Goal: Browse casually: Explore the website without a specific task or goal

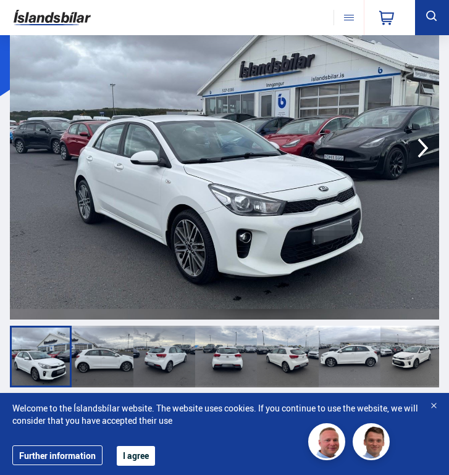
scroll to position [126, 0]
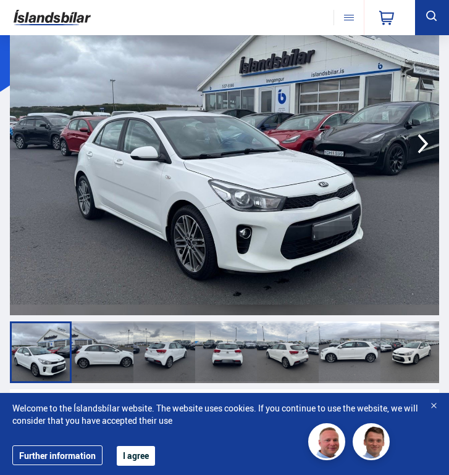
click at [101, 333] on div at bounding box center [103, 353] width 62 height 62
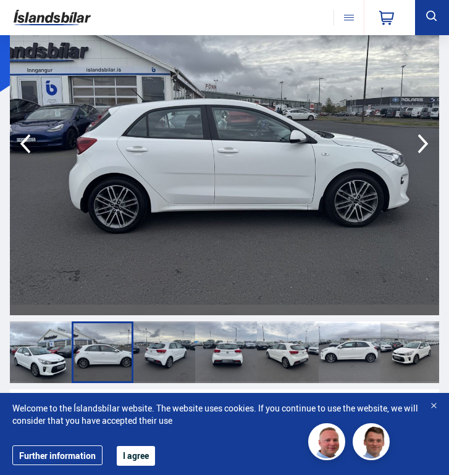
click at [156, 341] on div at bounding box center [164, 353] width 62 height 62
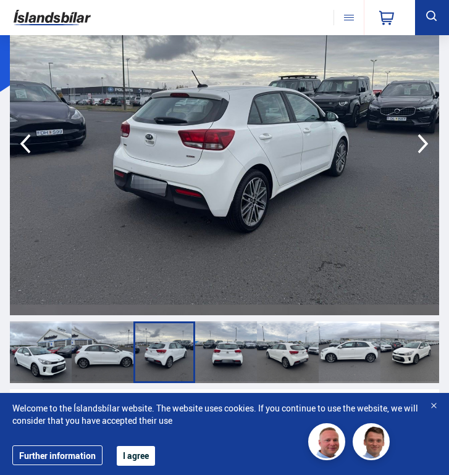
click at [213, 341] on div at bounding box center [226, 353] width 62 height 62
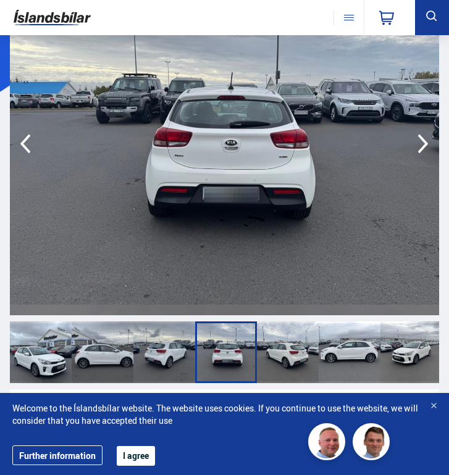
click at [281, 343] on div at bounding box center [288, 353] width 62 height 62
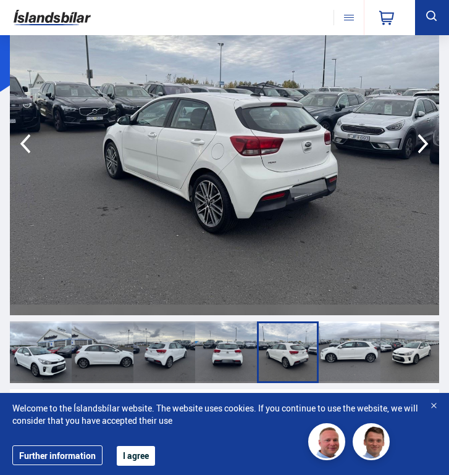
click at [354, 345] on div at bounding box center [350, 353] width 62 height 62
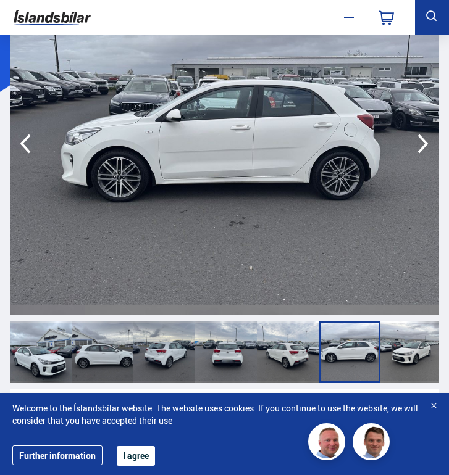
click at [435, 338] on div at bounding box center [411, 353] width 62 height 62
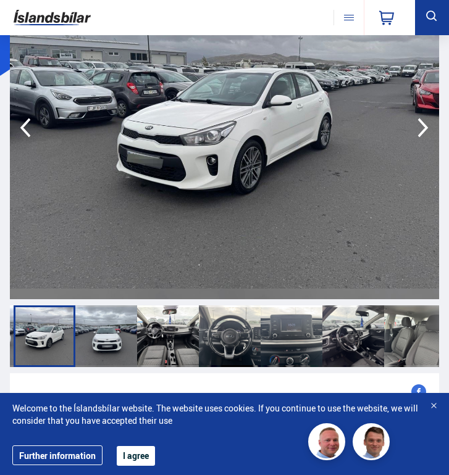
scroll to position [144, 0]
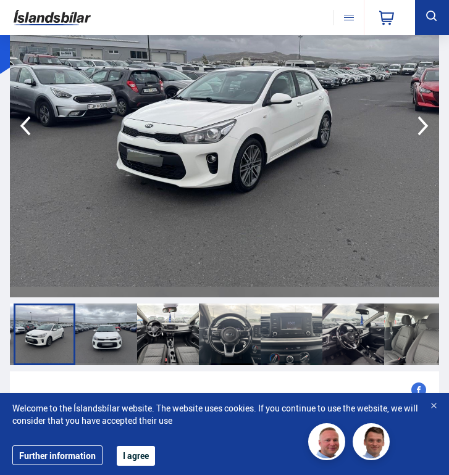
click at [168, 342] on div at bounding box center [168, 335] width 62 height 62
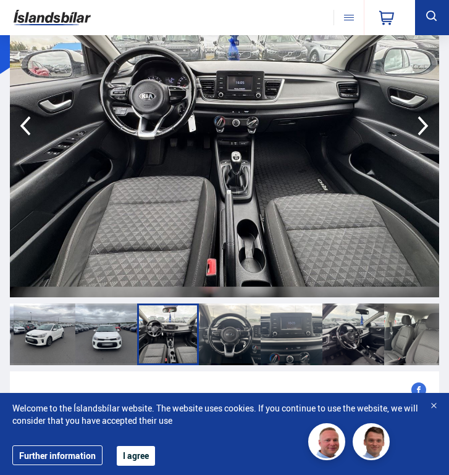
click at [225, 342] on div at bounding box center [230, 335] width 62 height 62
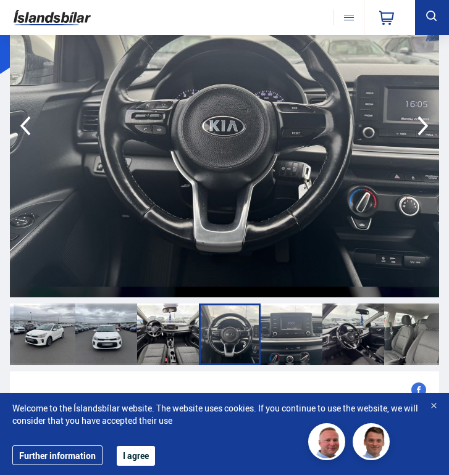
click at [288, 340] on div at bounding box center [292, 335] width 62 height 62
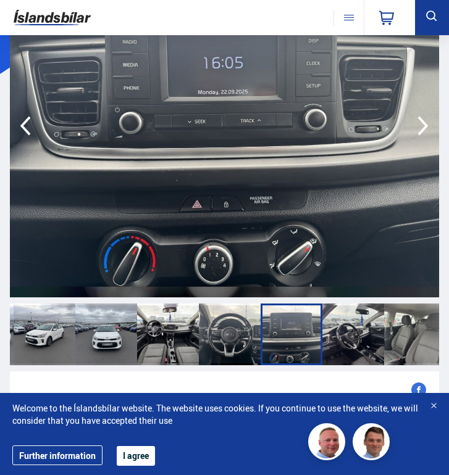
click at [359, 336] on div at bounding box center [353, 335] width 62 height 62
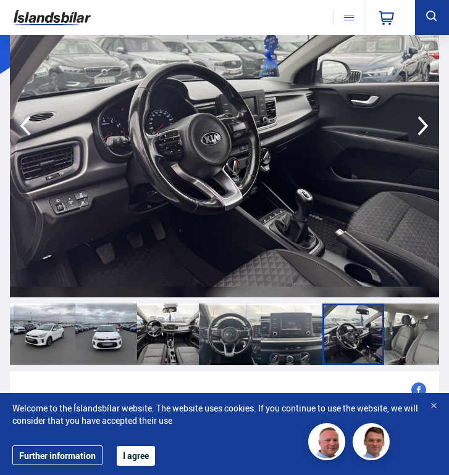
click at [419, 338] on div at bounding box center [415, 335] width 62 height 62
